Goal: Transaction & Acquisition: Purchase product/service

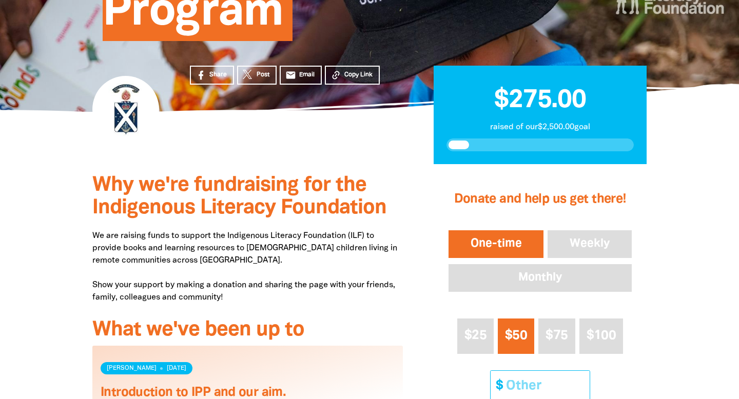
scroll to position [271, 0]
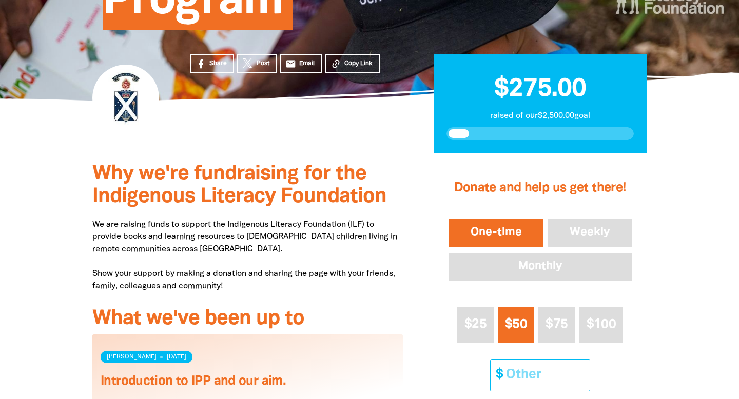
click at [530, 376] on input "Other Amount" at bounding box center [544, 375] width 91 height 31
click at [245, 136] on div "Share Post email Email Copy Link" at bounding box center [296, 127] width 244 height 53
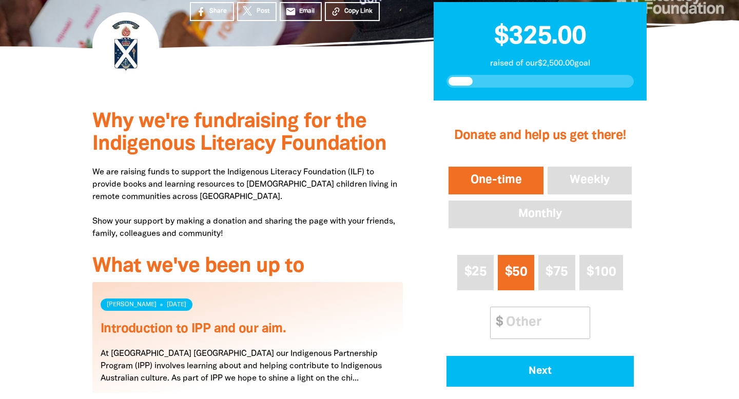
scroll to position [339, 0]
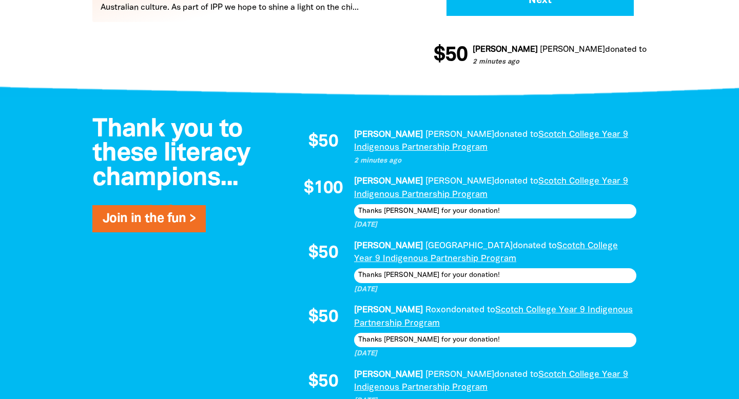
scroll to position [691, 0]
